Goal: Transaction & Acquisition: Purchase product/service

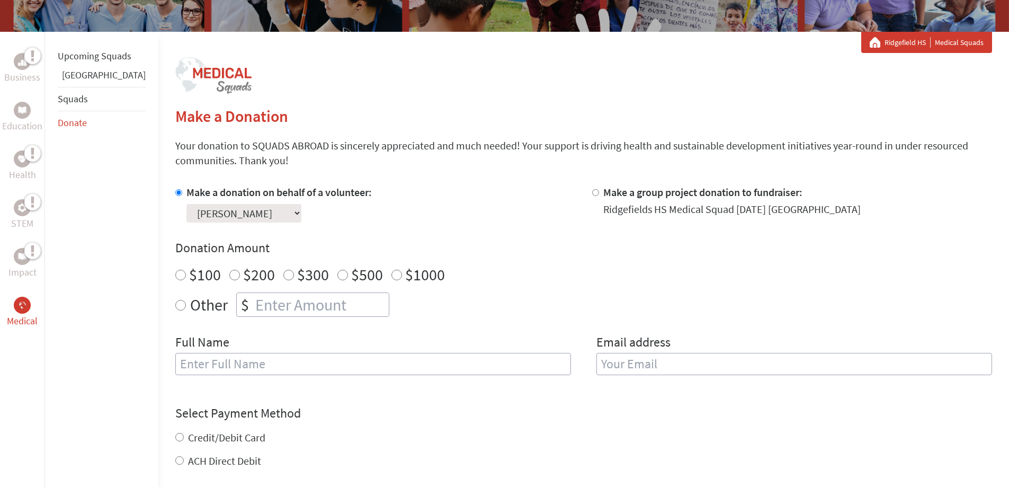
scroll to position [159, 0]
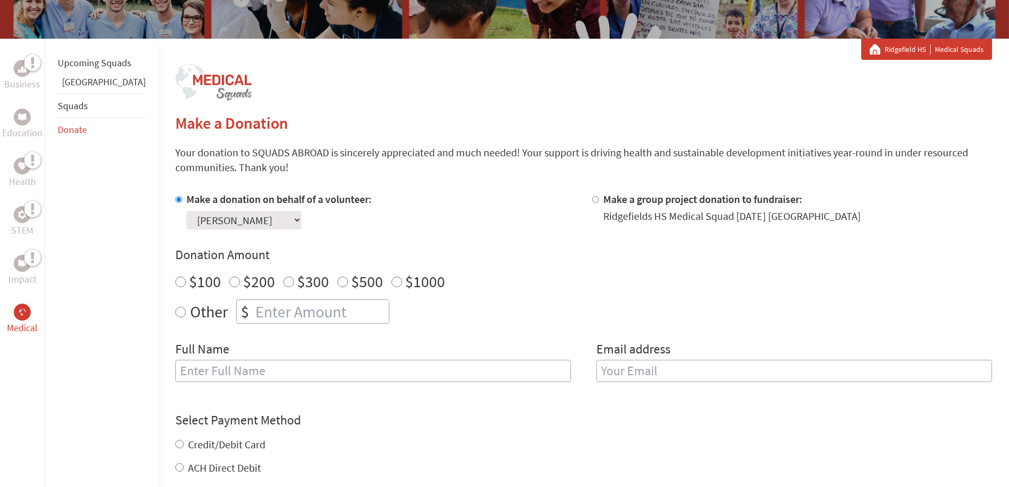
click at [175, 283] on input "$100" at bounding box center [180, 281] width 11 height 11
radio input "true"
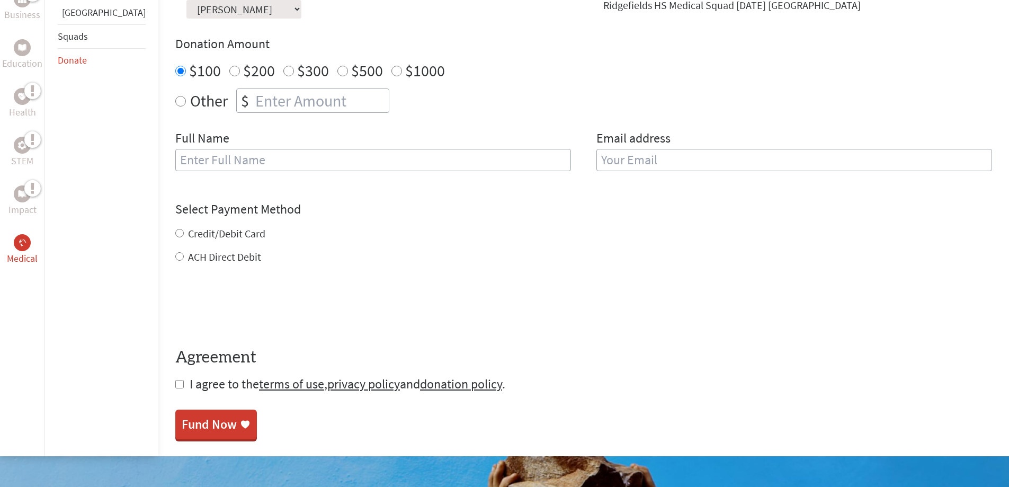
scroll to position [371, 0]
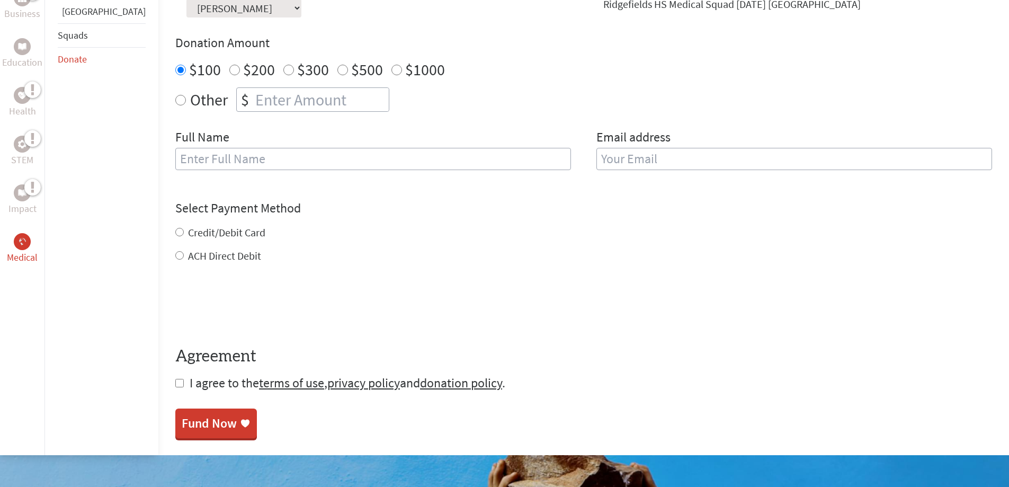
click at [175, 68] on input "$100" at bounding box center [180, 70] width 11 height 11
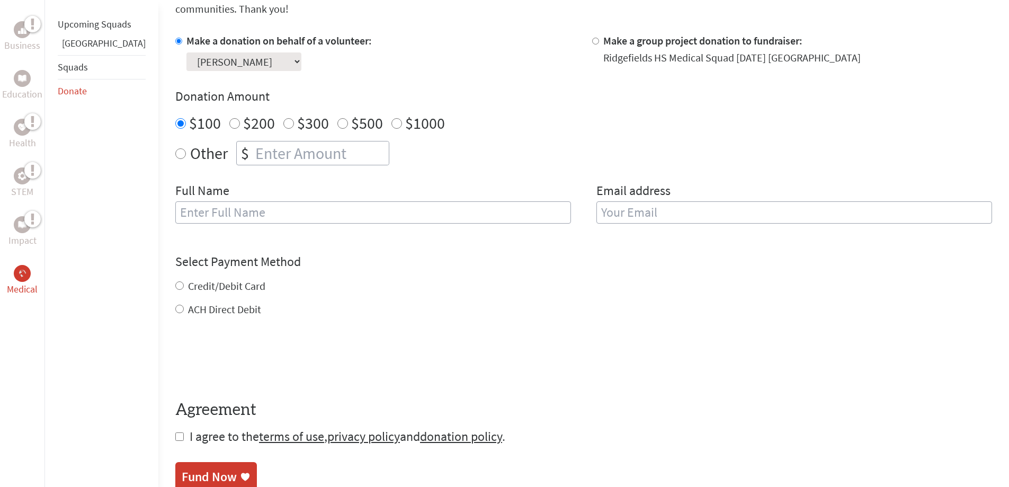
scroll to position [318, 0]
click at [259, 62] on select "Select a volunteer... Caroline Duncan Chloe Collins Julianna Kovacs Katelyn For…" at bounding box center [243, 61] width 115 height 19
click at [259, 61] on select "Select a volunteer... Caroline Duncan Chloe Collins Julianna Kovacs Katelyn For…" at bounding box center [243, 61] width 115 height 19
click at [431, 291] on div "Credit/Debit Card" at bounding box center [583, 285] width 817 height 15
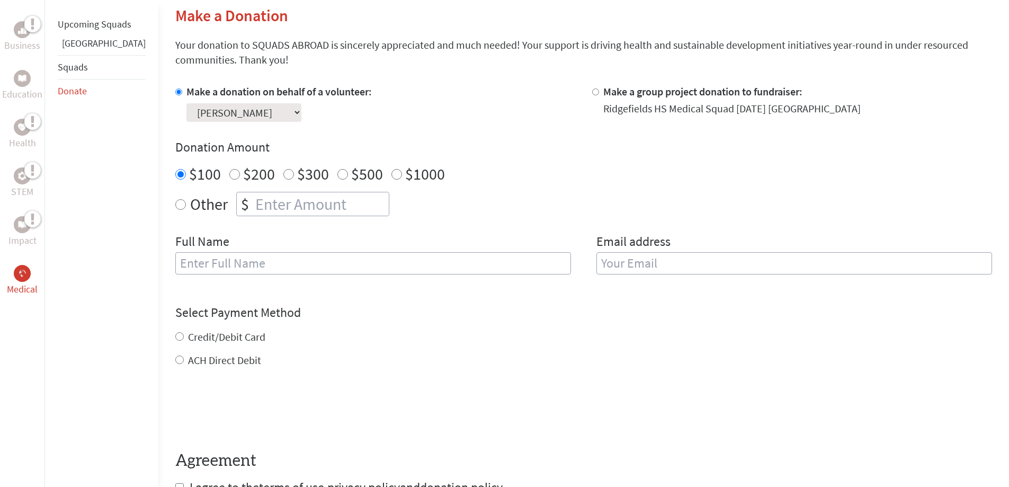
scroll to position [212, 0]
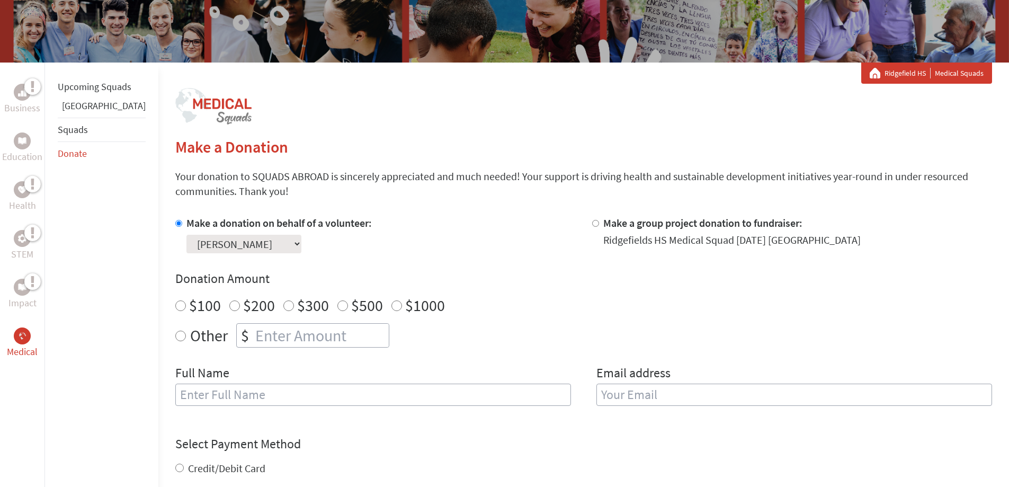
scroll to position [159, 0]
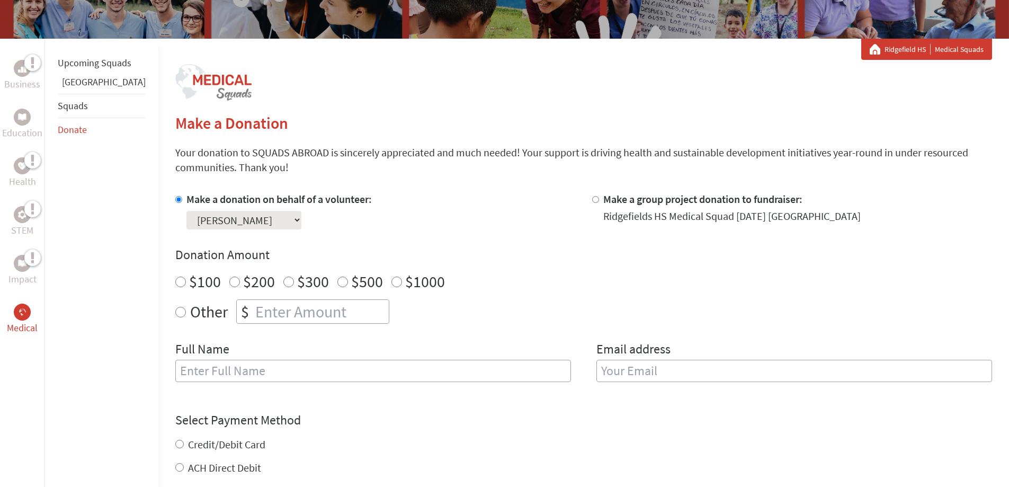
click at [175, 282] on input "$100" at bounding box center [180, 281] width 11 height 11
radio input "true"
click at [256, 374] on input "text" at bounding box center [373, 371] width 396 height 22
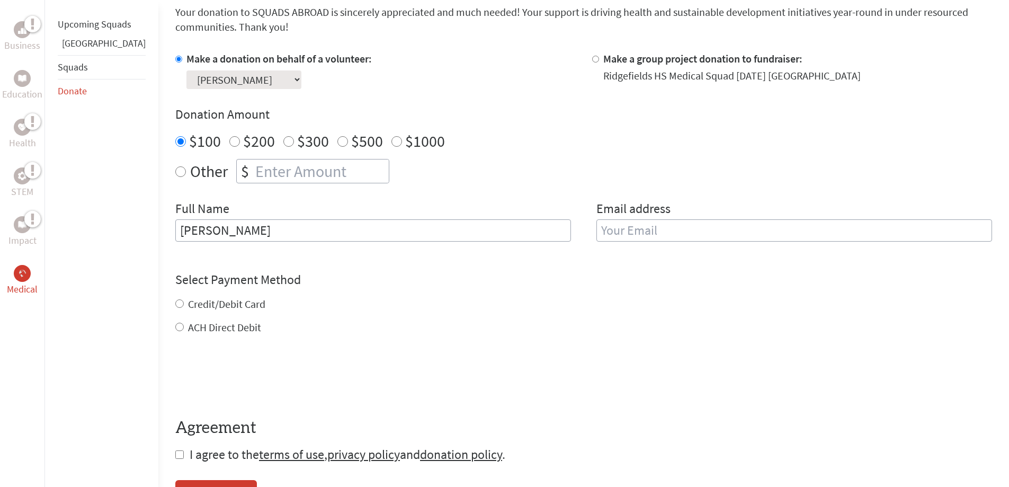
scroll to position [318, 0]
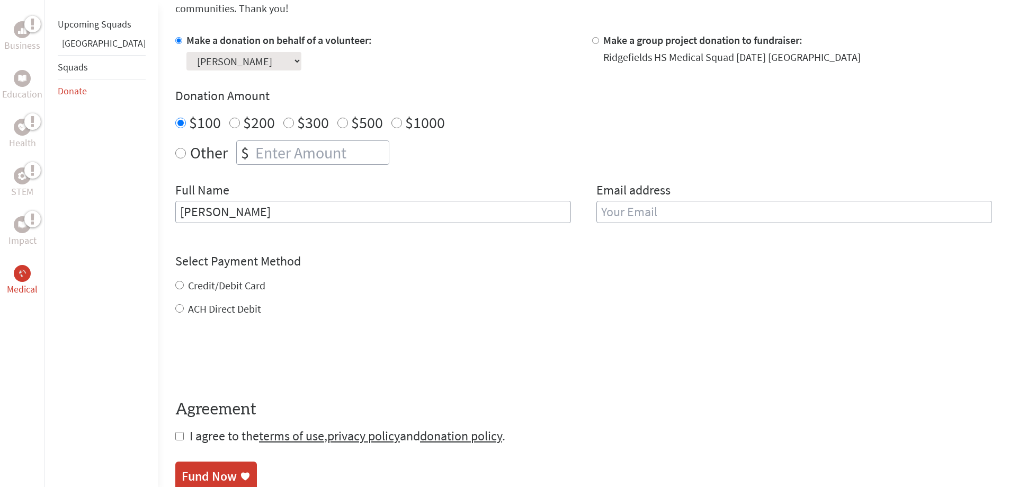
type input "[PERSON_NAME]"
click at [175, 284] on input "Credit/Debit Card" at bounding box center [179, 285] width 8 height 8
radio input "true"
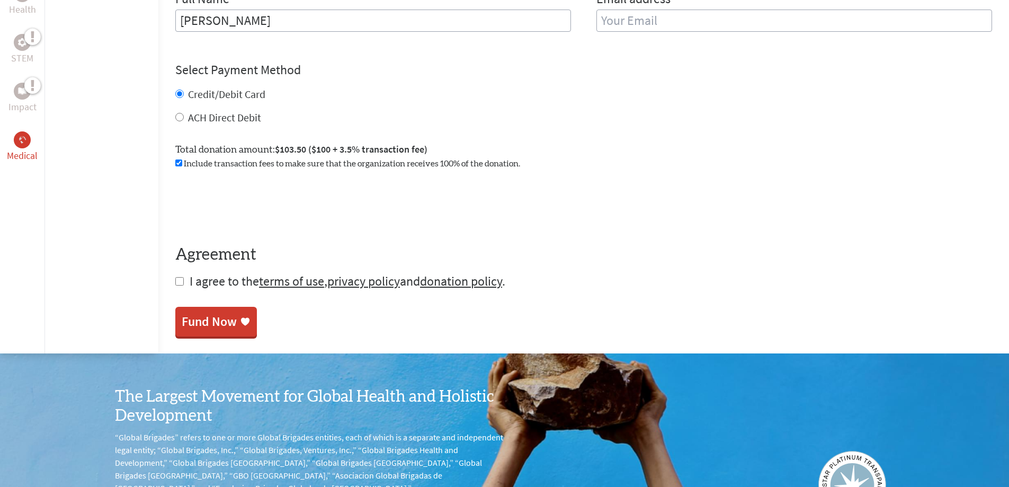
scroll to position [530, 0]
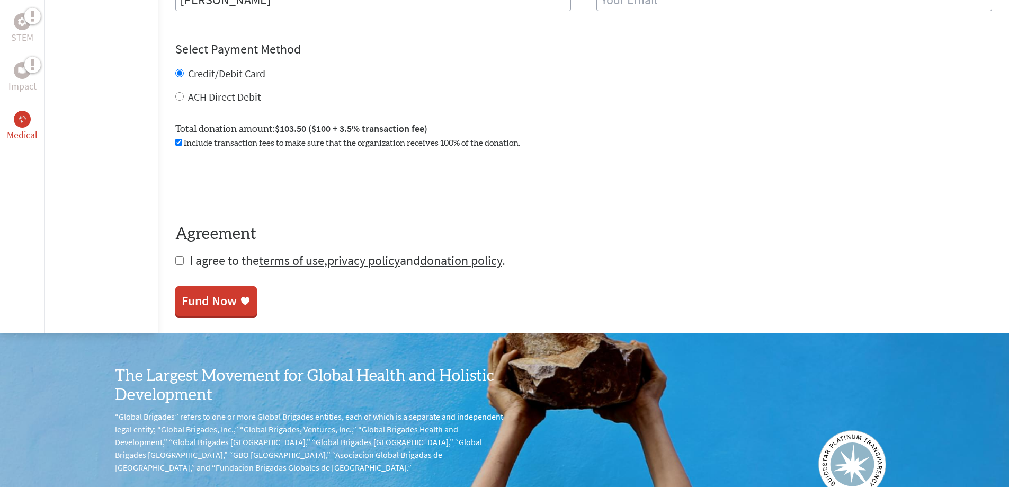
click at [175, 258] on input "checkbox" at bounding box center [179, 260] width 8 height 8
checkbox input "true"
click at [192, 305] on div "Fund Now" at bounding box center [209, 301] width 55 height 17
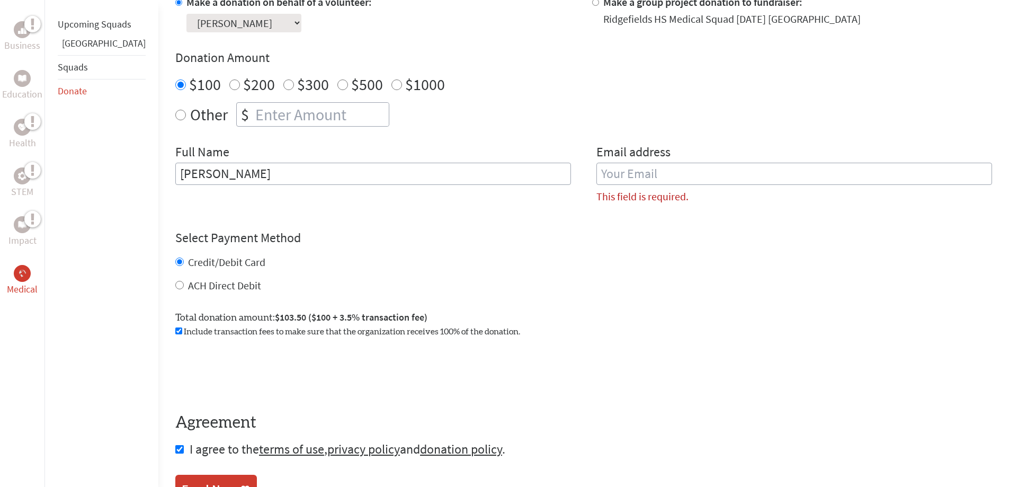
scroll to position [351, 0]
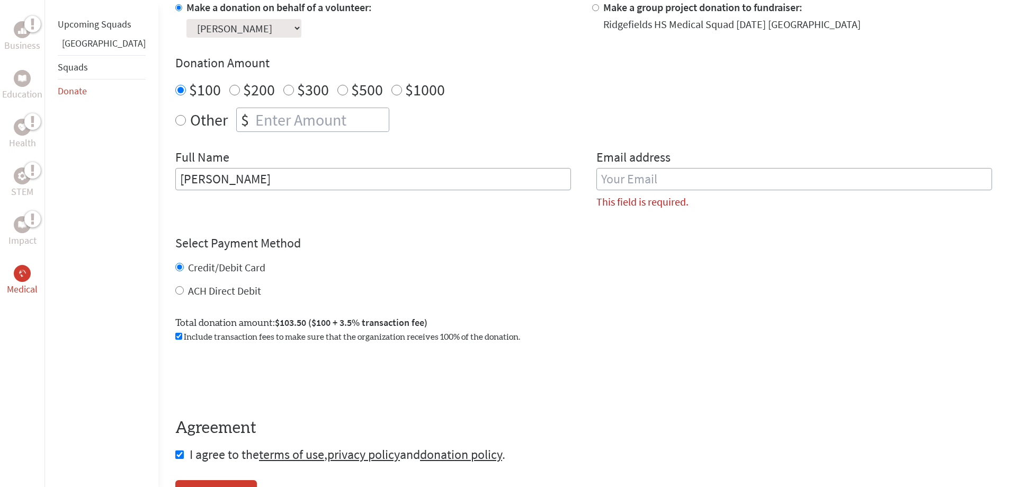
click at [626, 174] on input "email" at bounding box center [794, 179] width 396 height 22
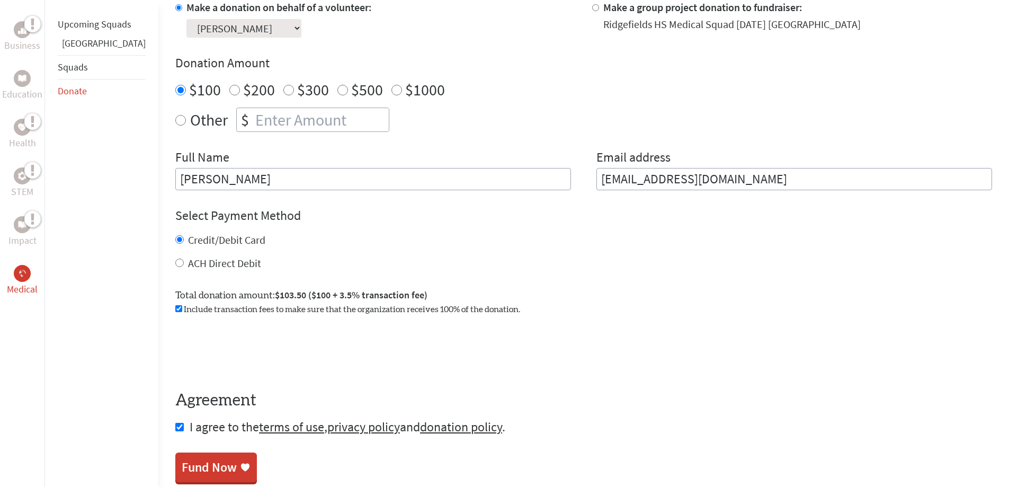
type input "[EMAIL_ADDRESS][DOMAIN_NAME]"
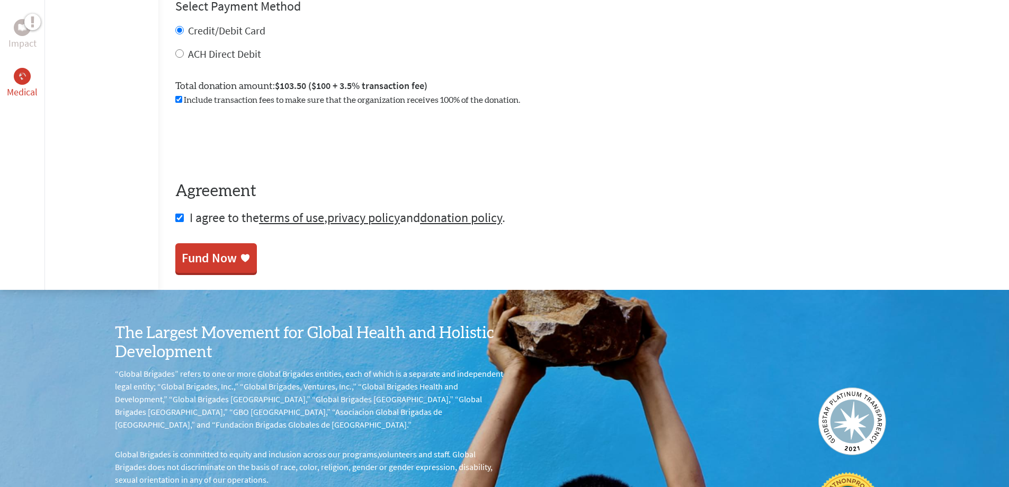
scroll to position [668, 0]
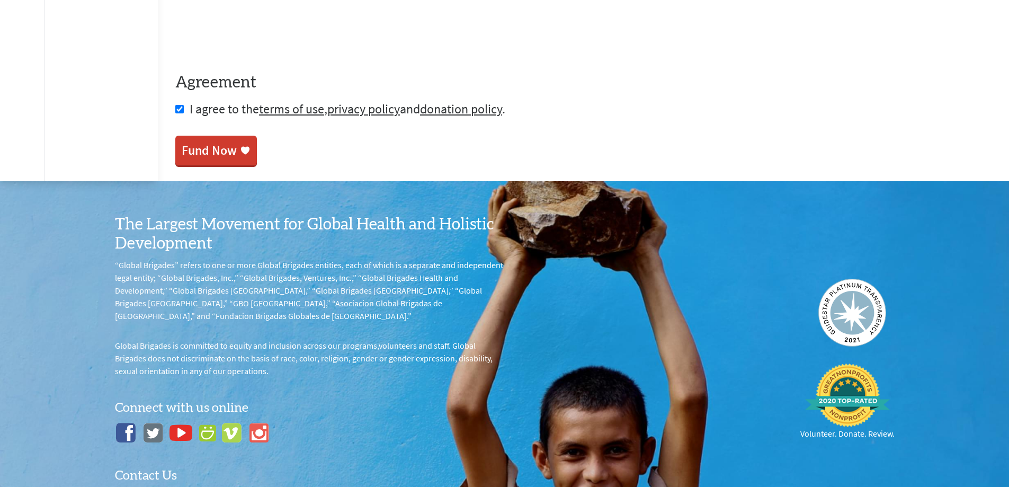
click at [187, 149] on div "Fund Now" at bounding box center [209, 150] width 55 height 17
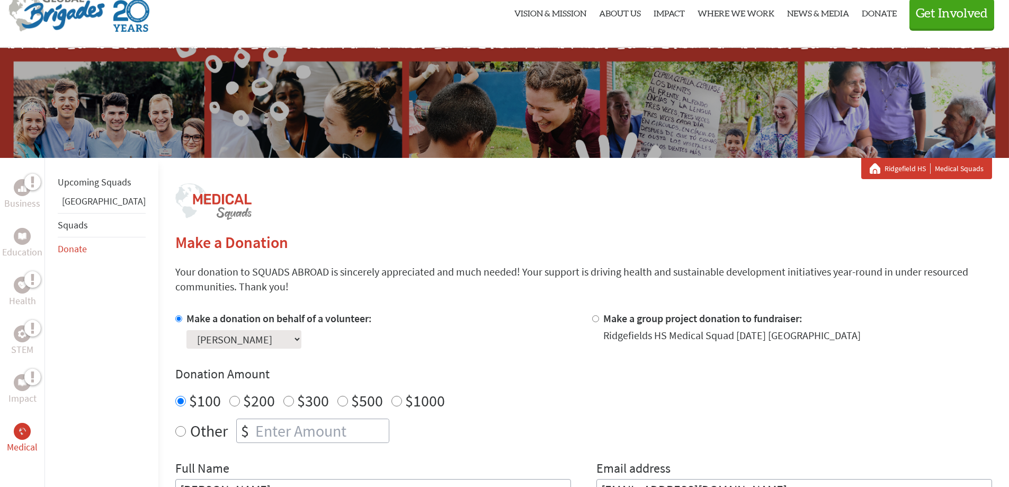
scroll to position [126, 0]
